Goal: Transaction & Acquisition: Book appointment/travel/reservation

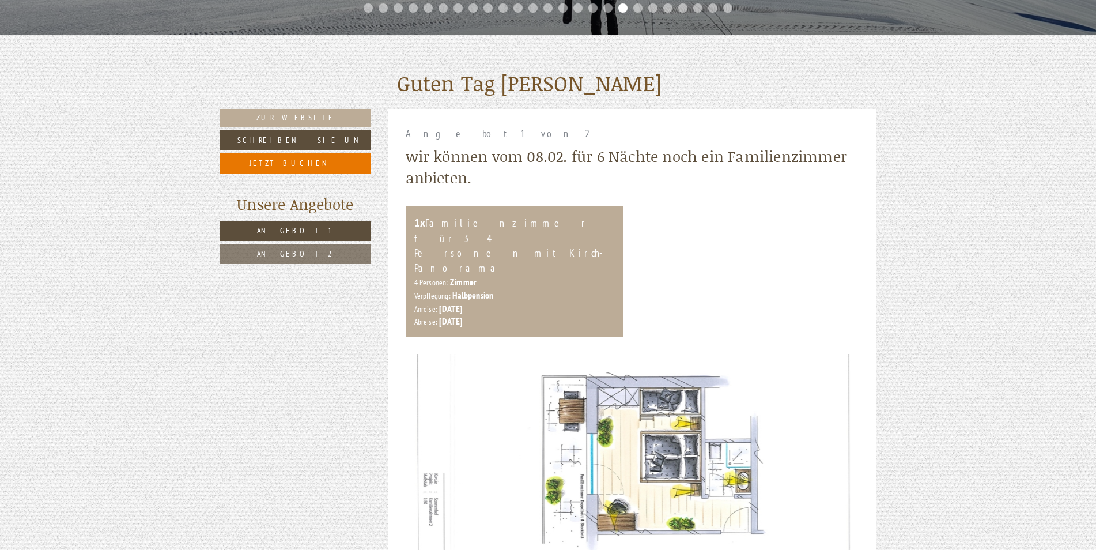
drag, startPoint x: 689, startPoint y: 307, endPoint x: 690, endPoint y: 293, distance: 13.9
click at [691, 293] on div "1x Familienzimmer für 3-4 Personen mit Kirch-Panorama 4 Personen: Zimmer Verpfl…" at bounding box center [632, 271] width 471 height 131
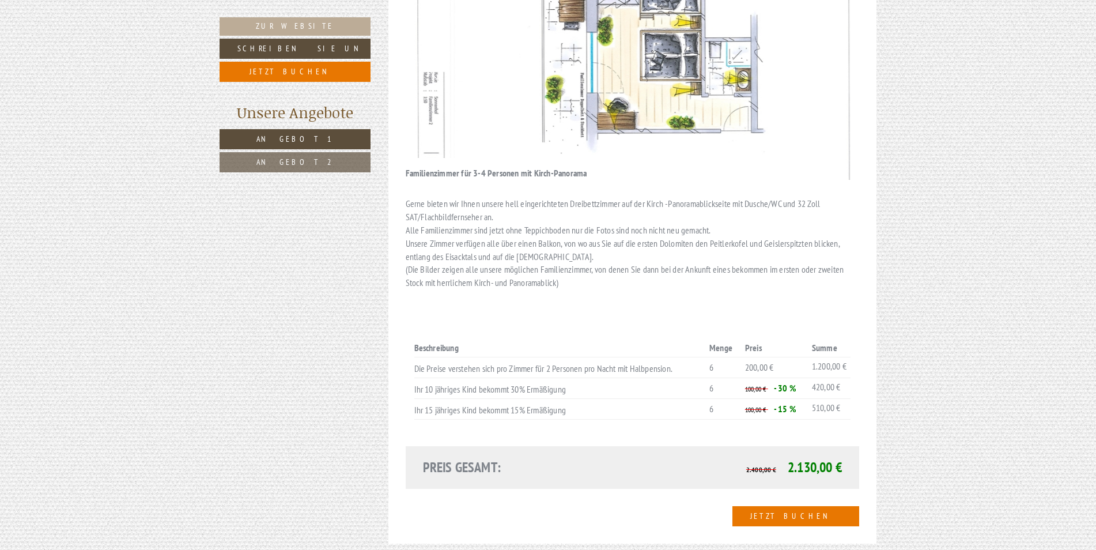
scroll to position [768, 0]
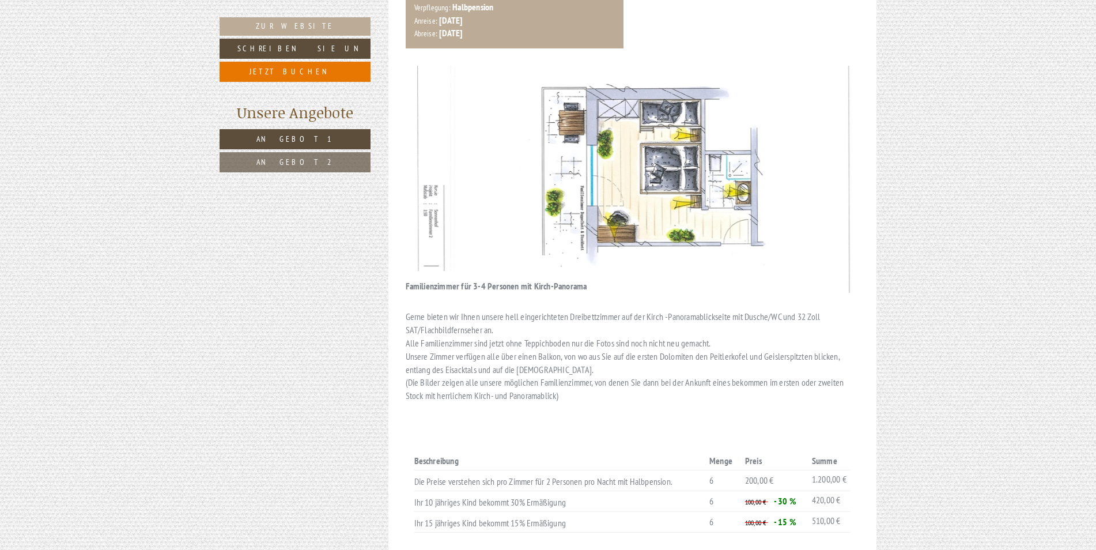
click at [830, 132] on img at bounding box center [633, 179] width 454 height 227
drag, startPoint x: 822, startPoint y: 135, endPoint x: 727, endPoint y: 137, distance: 95.1
click at [727, 137] on img at bounding box center [633, 179] width 454 height 227
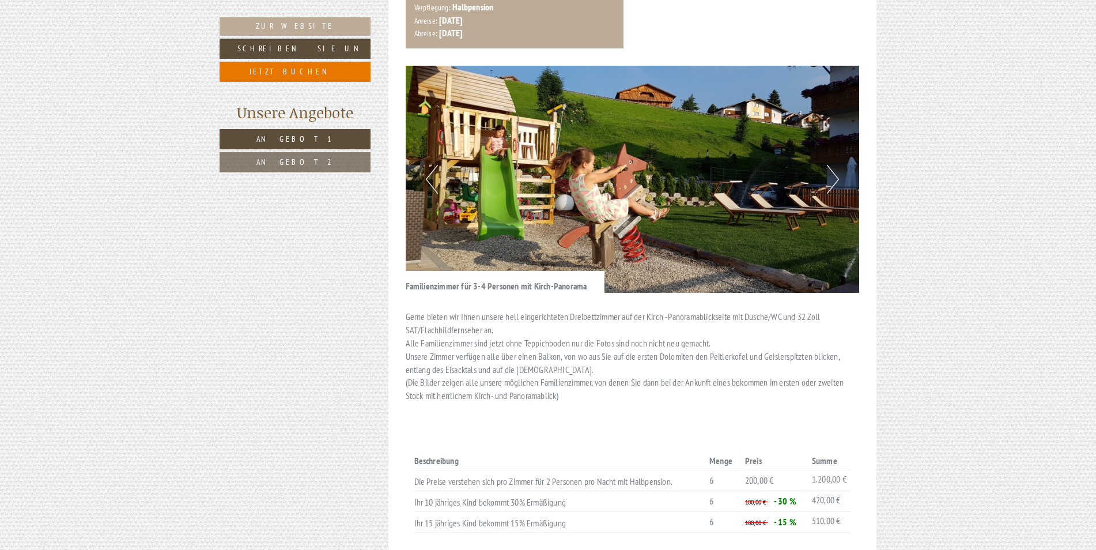
click at [834, 165] on button "Next" at bounding box center [833, 179] width 12 height 29
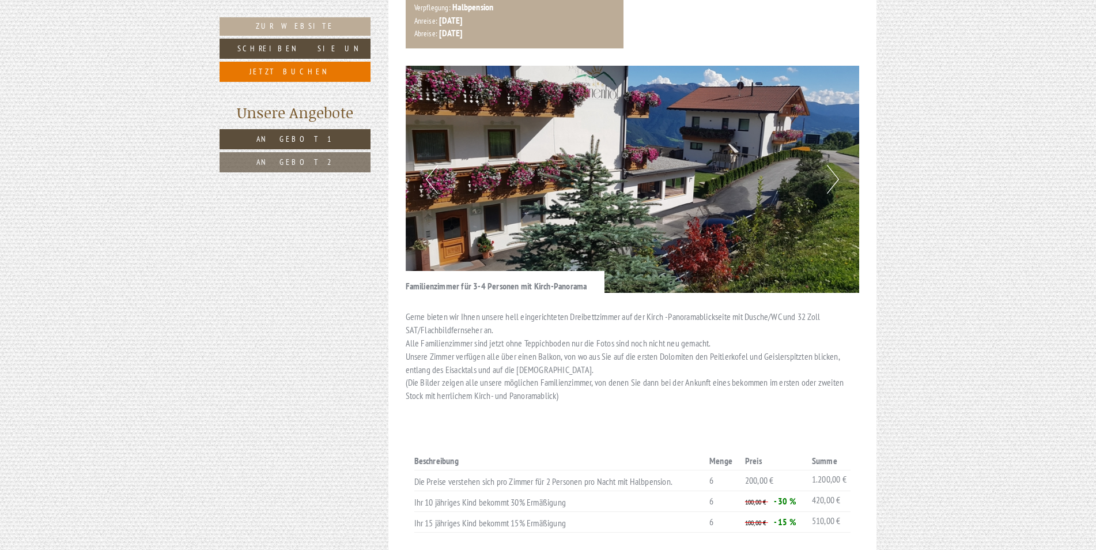
click at [834, 165] on button "Next" at bounding box center [833, 179] width 12 height 29
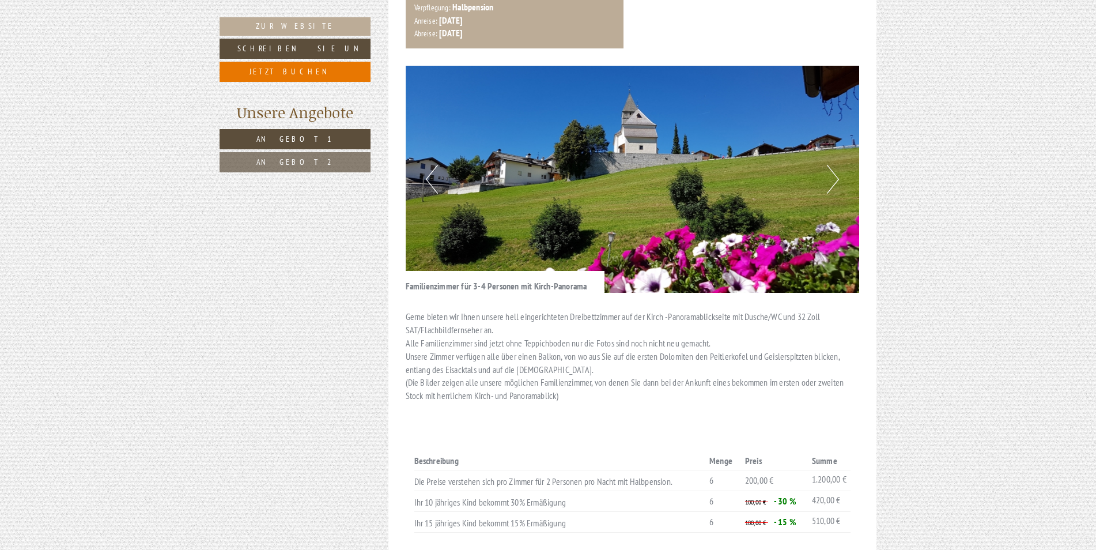
click at [428, 165] on button "Previous" at bounding box center [432, 179] width 12 height 29
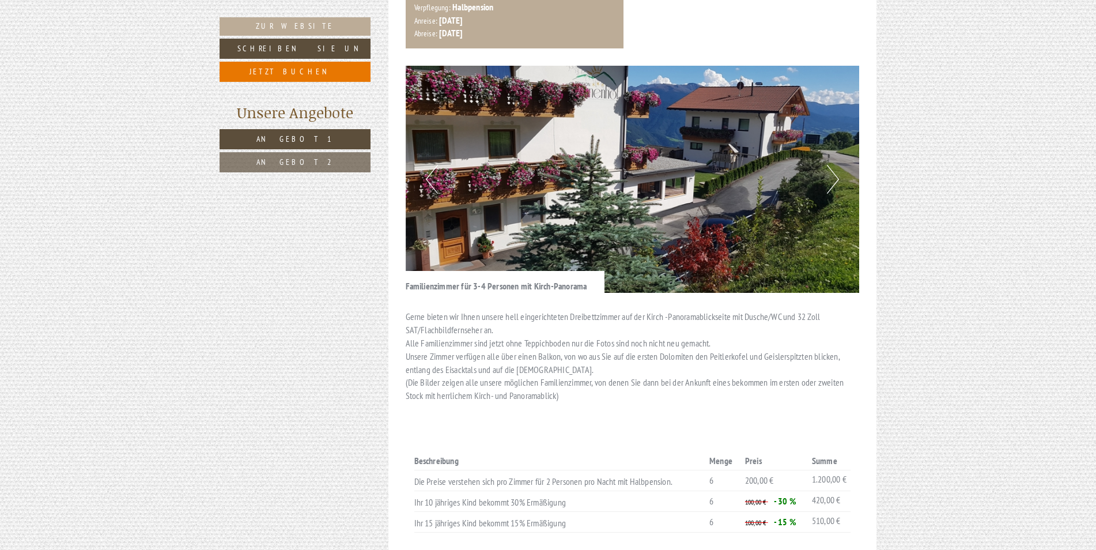
click at [835, 165] on button "Next" at bounding box center [833, 179] width 12 height 29
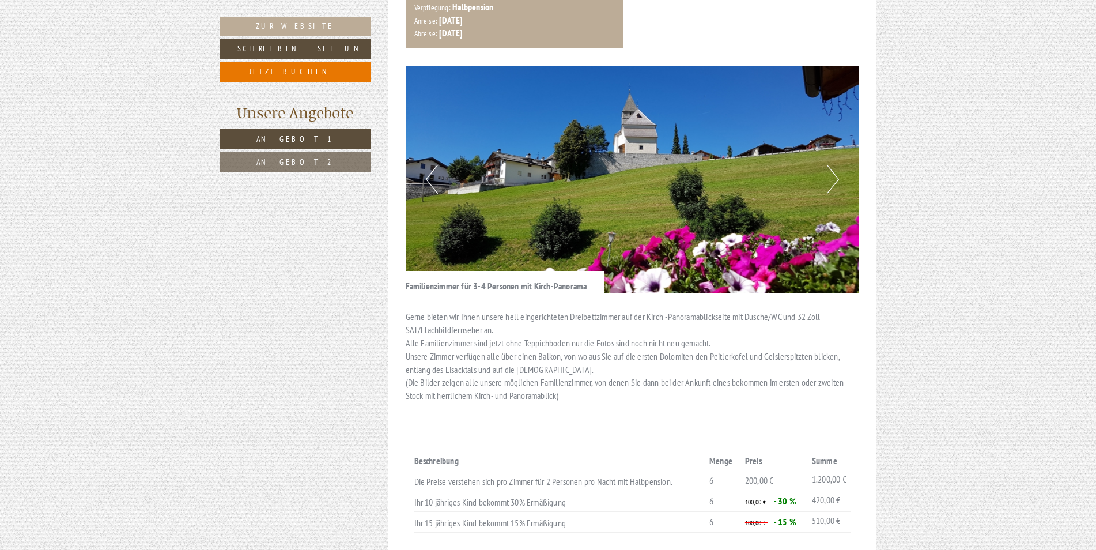
click at [835, 165] on button "Next" at bounding box center [833, 179] width 12 height 29
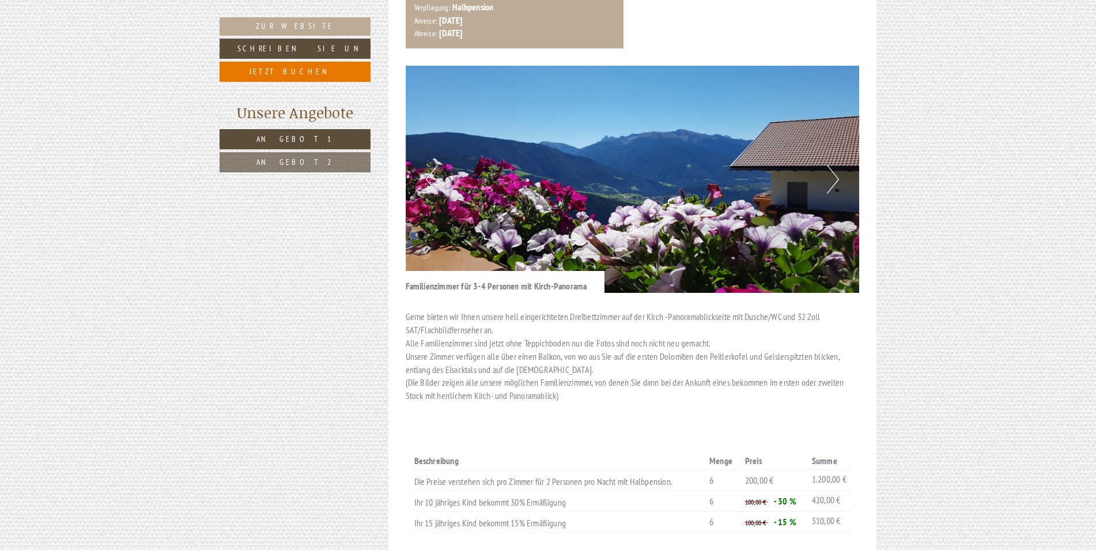
click at [835, 165] on button "Next" at bounding box center [833, 179] width 12 height 29
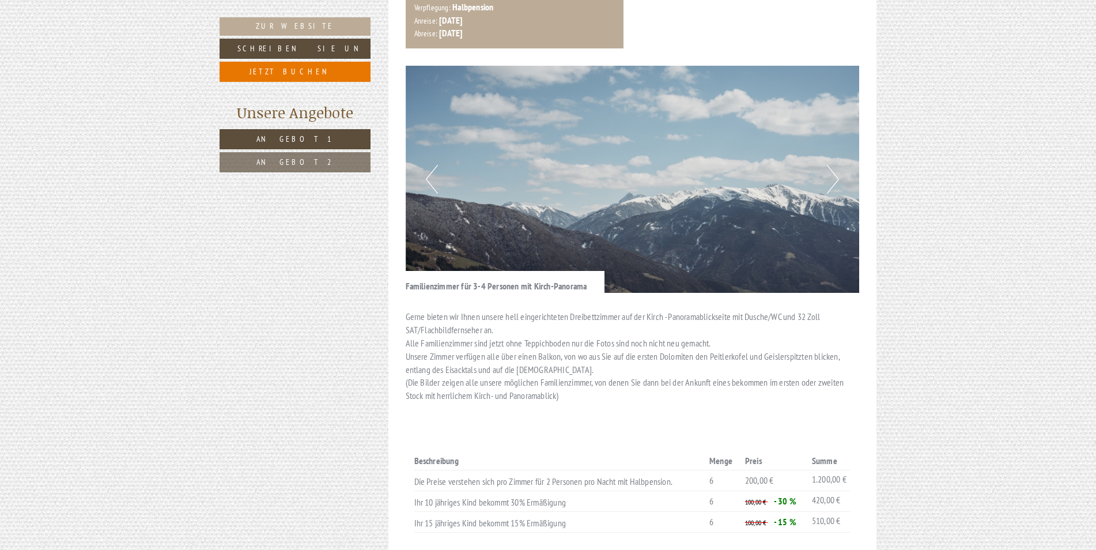
click at [835, 165] on button "Next" at bounding box center [833, 179] width 12 height 29
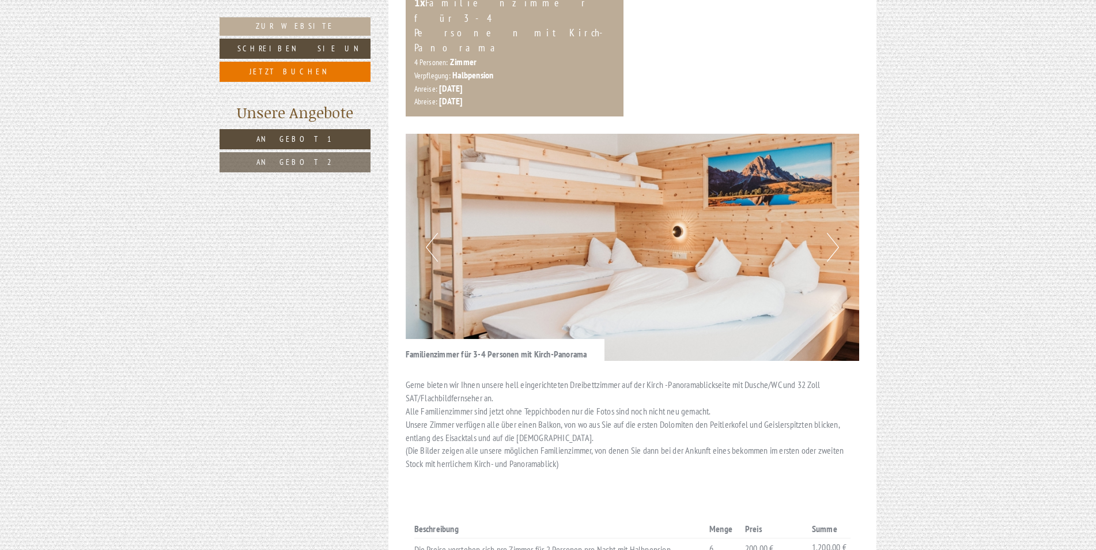
scroll to position [672, 0]
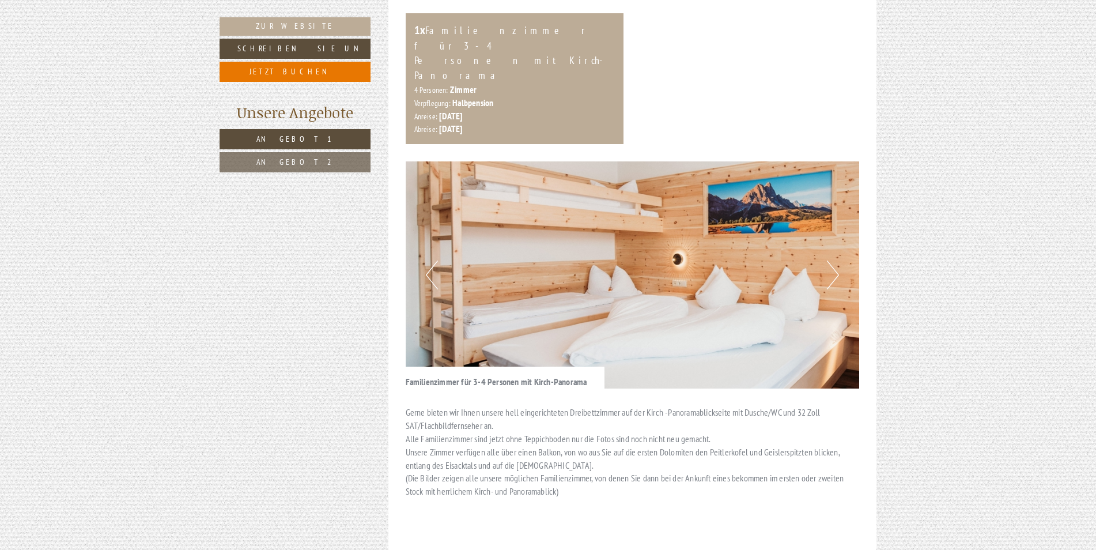
click at [831, 260] on button "Next" at bounding box center [833, 274] width 12 height 29
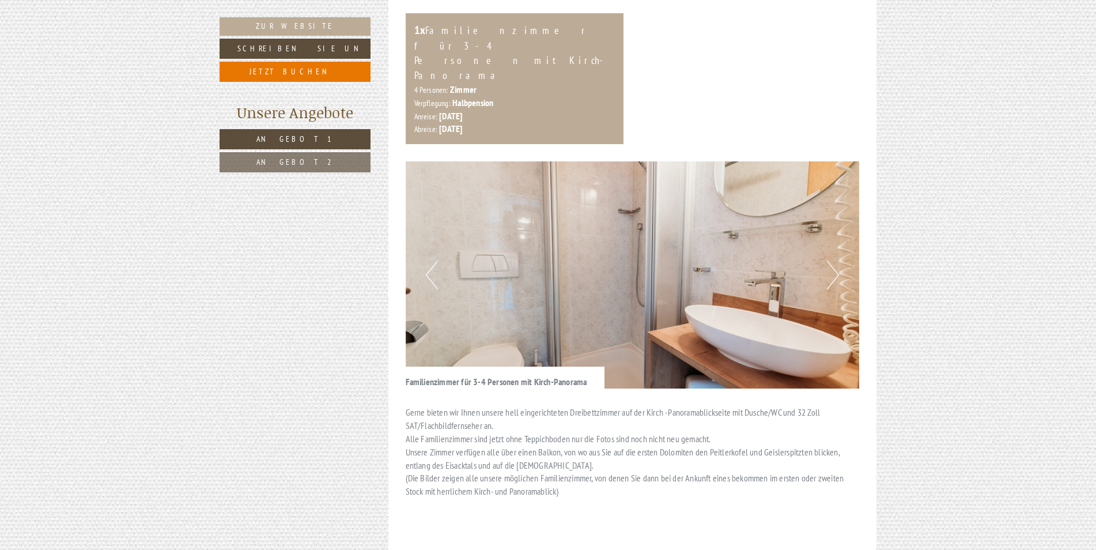
click at [831, 260] on button "Next" at bounding box center [833, 274] width 12 height 29
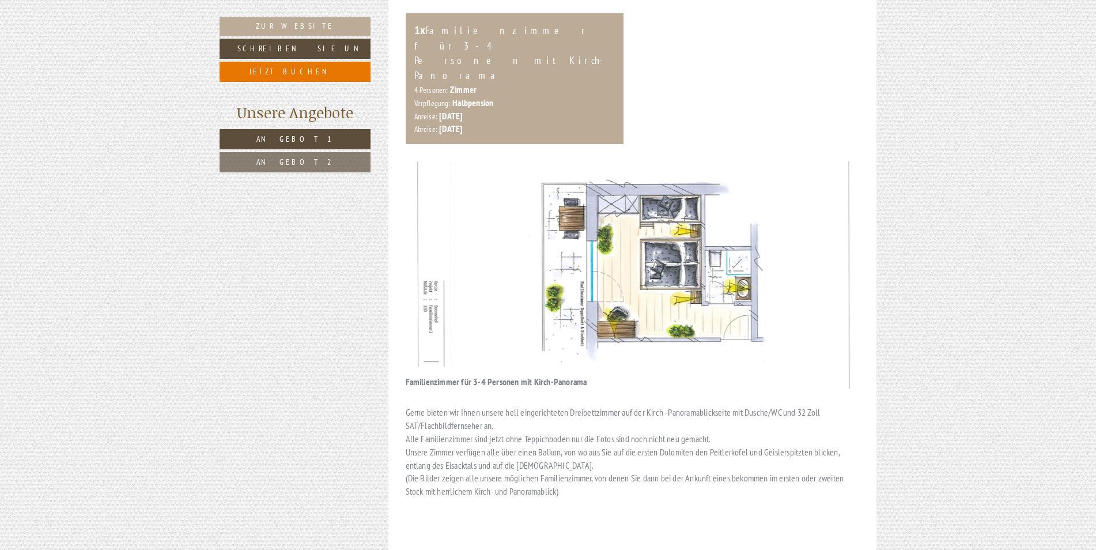
click at [408, 226] on img at bounding box center [633, 274] width 454 height 227
click at [413, 224] on img at bounding box center [633, 274] width 454 height 227
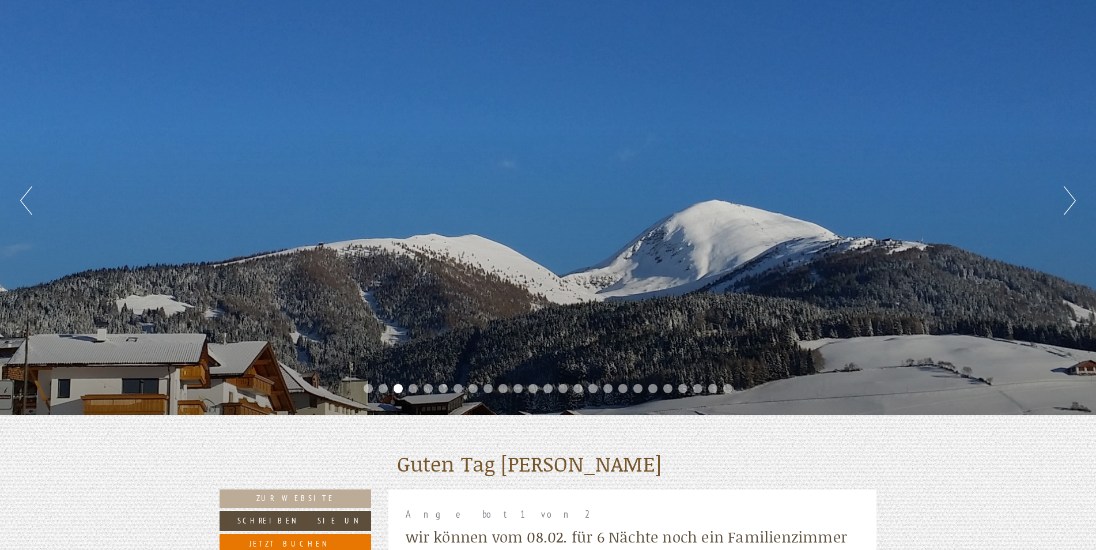
scroll to position [0, 0]
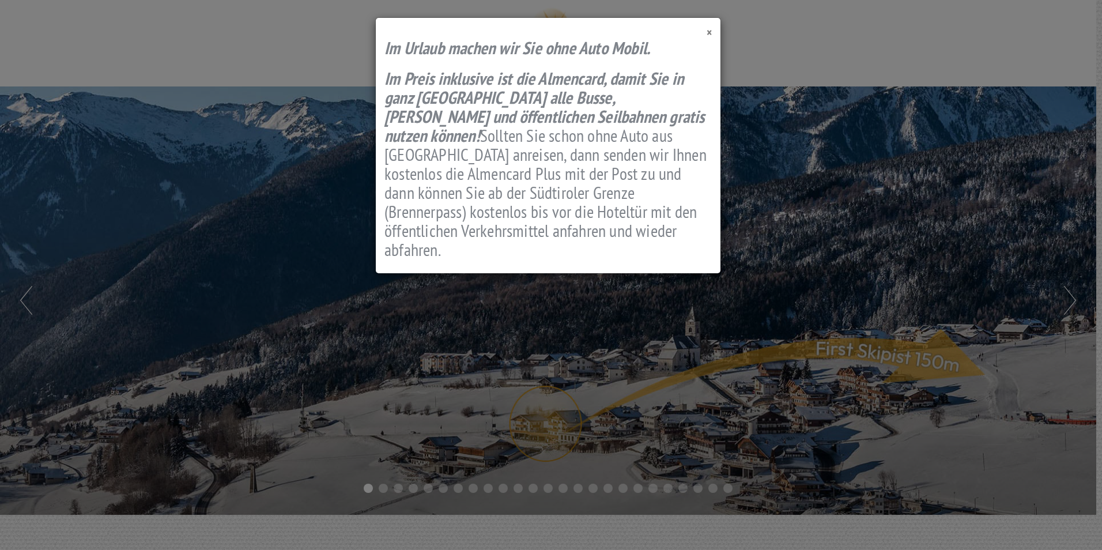
click at [709, 32] on span "×" at bounding box center [708, 33] width 5 height 16
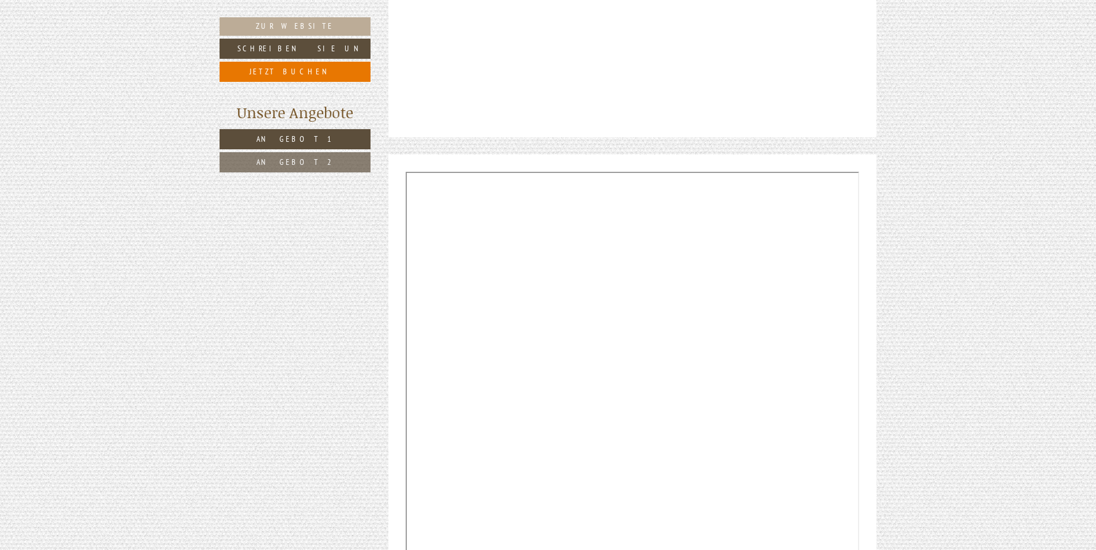
scroll to position [2689, 0]
